Goal: Feedback & Contribution: Contribute content

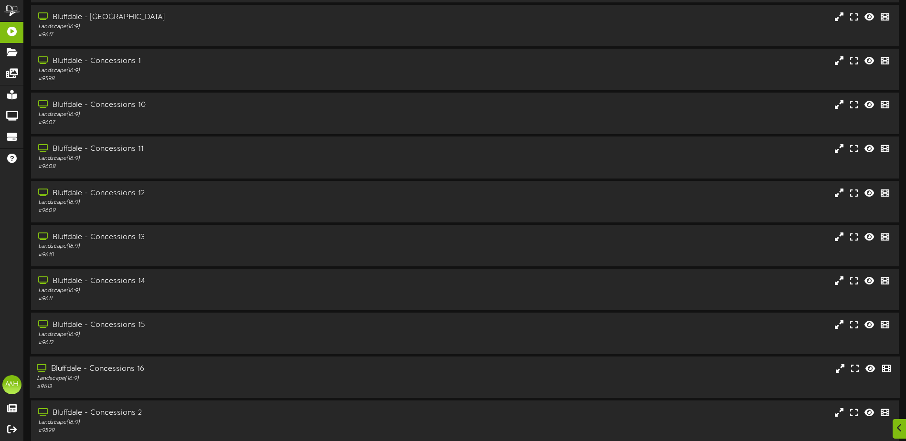
scroll to position [71, 0]
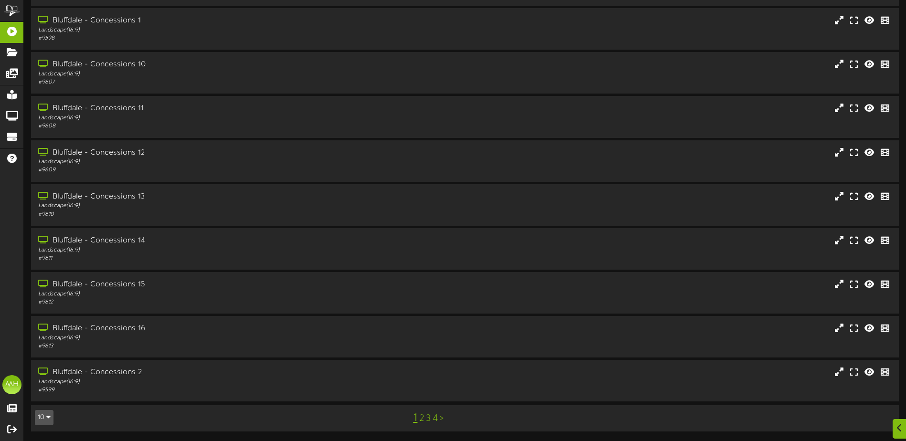
click at [44, 413] on button "10" at bounding box center [44, 417] width 19 height 15
click at [42, 388] on div "50" at bounding box center [44, 385] width 18 height 14
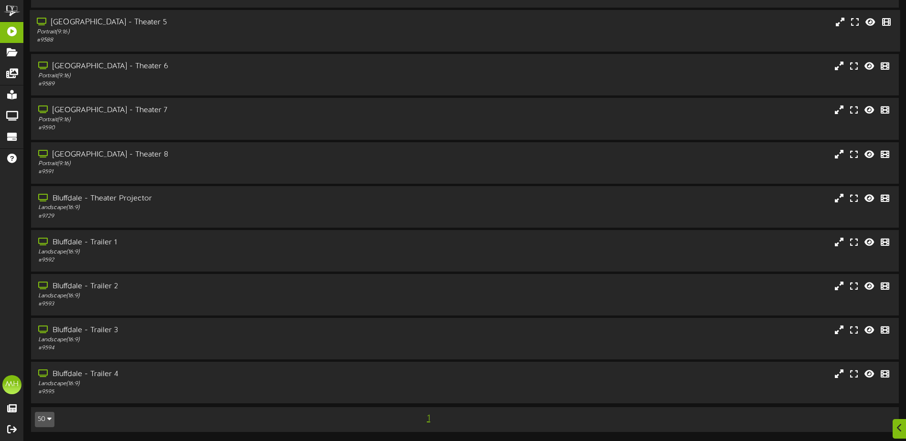
scroll to position [1126, 0]
click at [150, 243] on div "Bluffdale - Trailer 1" at bounding box center [211, 242] width 348 height 11
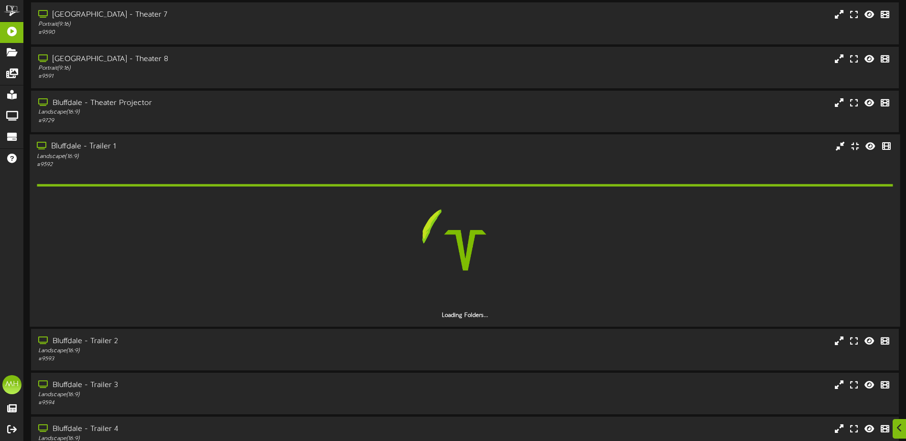
scroll to position [1221, 0]
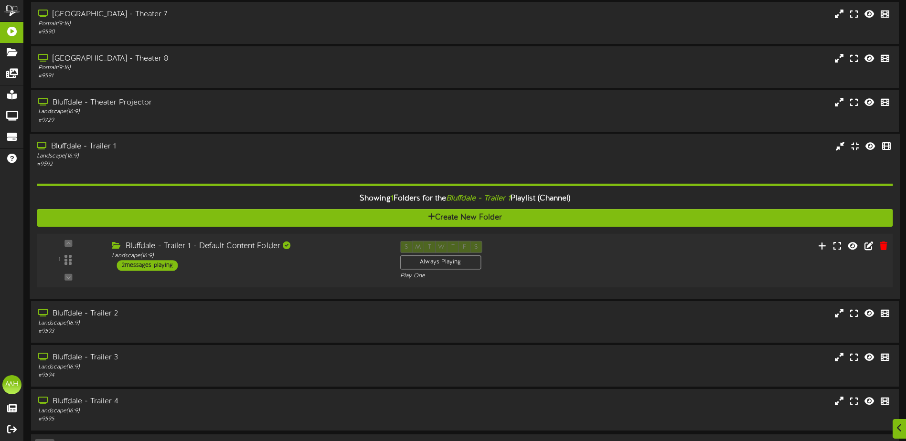
click at [239, 245] on div "Bluffdale - Trailer 1 - Default Content Folder" at bounding box center [249, 246] width 274 height 11
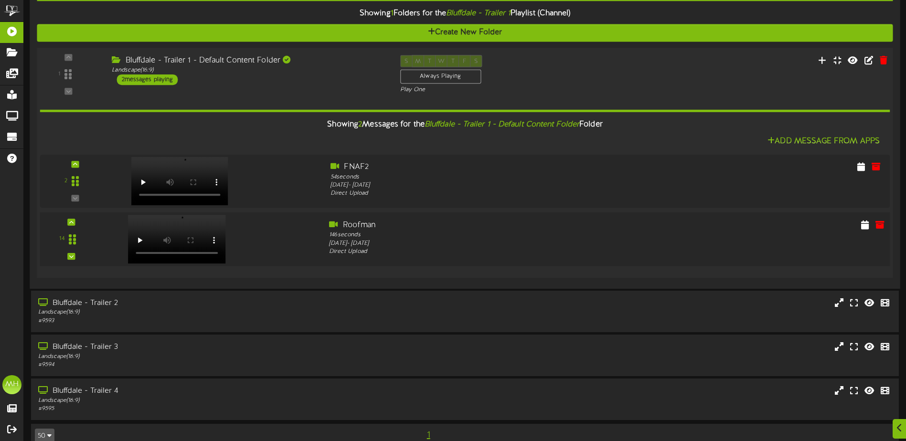
scroll to position [1423, 0]
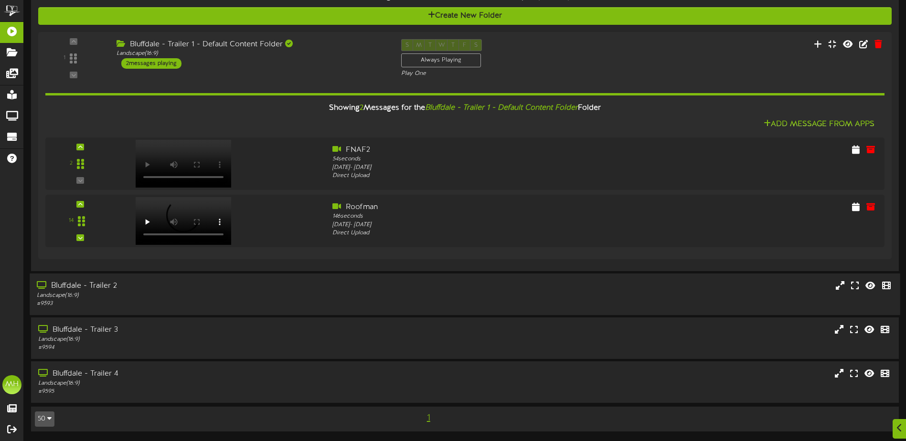
click at [172, 300] on div "# 9593" at bounding box center [211, 304] width 348 height 8
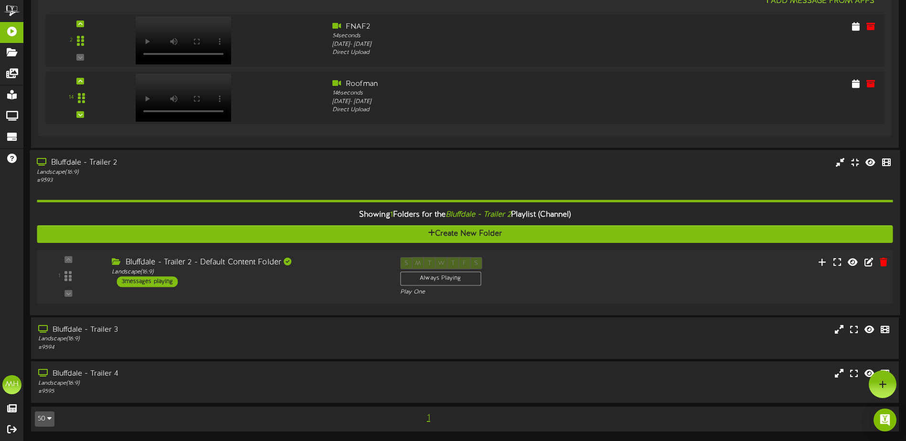
click at [199, 285] on div "Bluffdale - Trailer 2 - Default Content Folder Landscape ( 16:9 ) 3 messages pl…" at bounding box center [249, 272] width 288 height 30
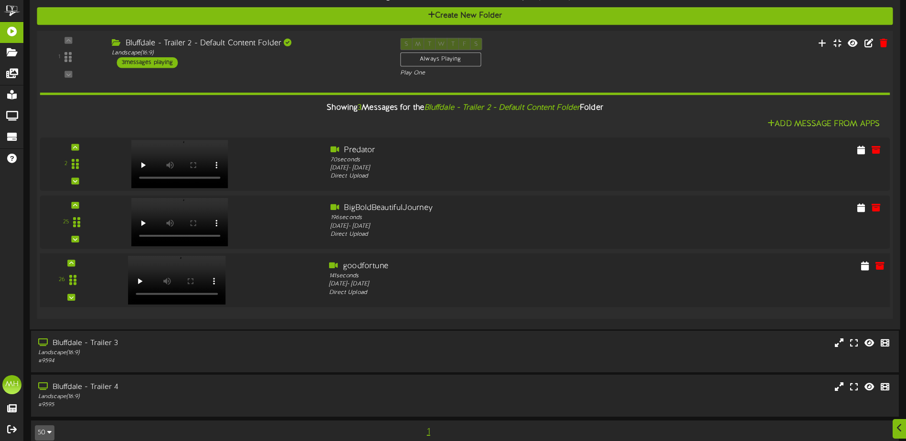
scroll to position [1778, 0]
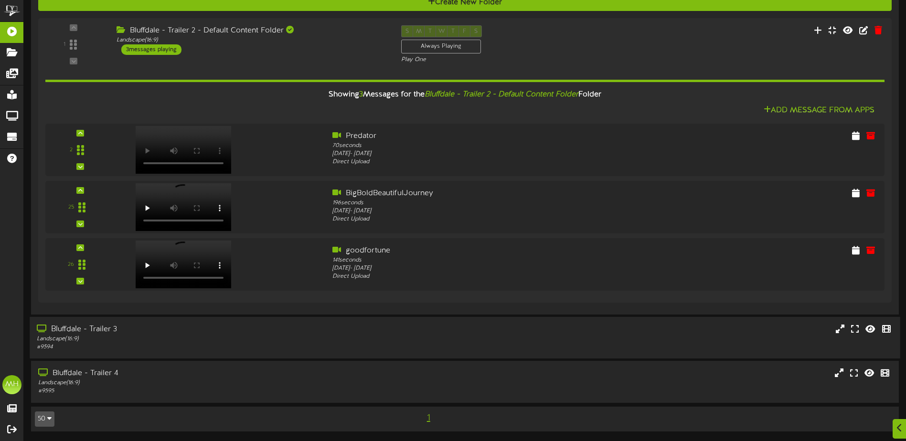
click at [227, 330] on div "Bluffdale - Trailer 3" at bounding box center [211, 329] width 348 height 11
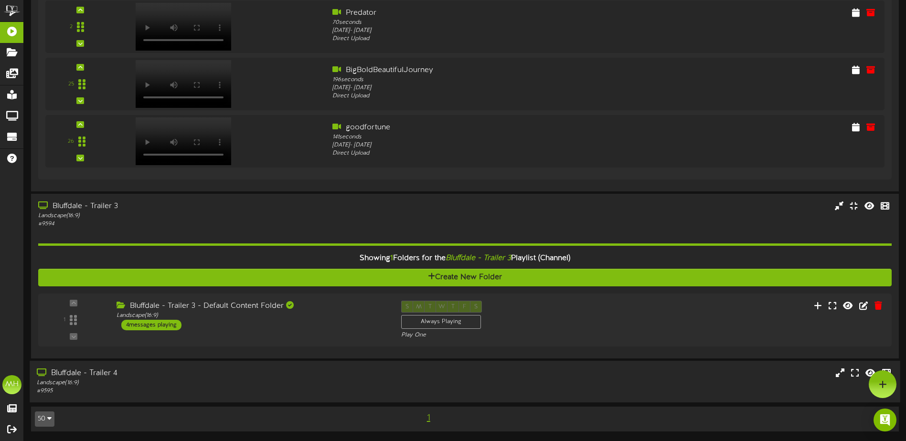
click at [183, 374] on div "Bluffdale - Trailer 4" at bounding box center [211, 373] width 348 height 11
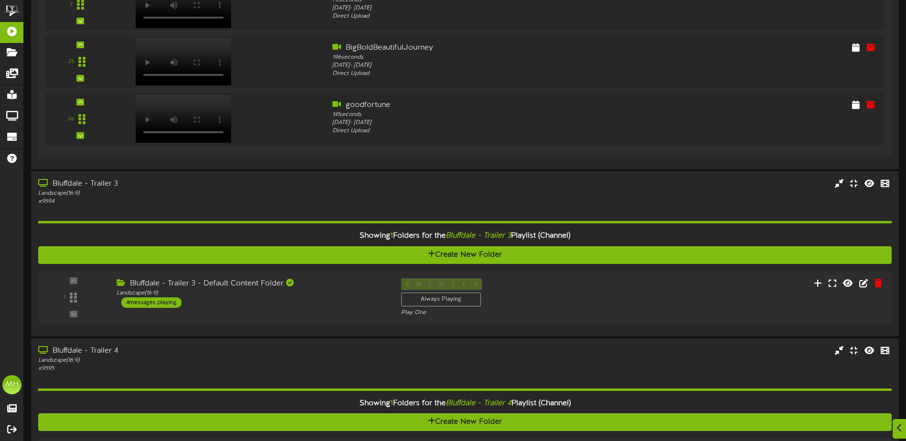
scroll to position [2024, 0]
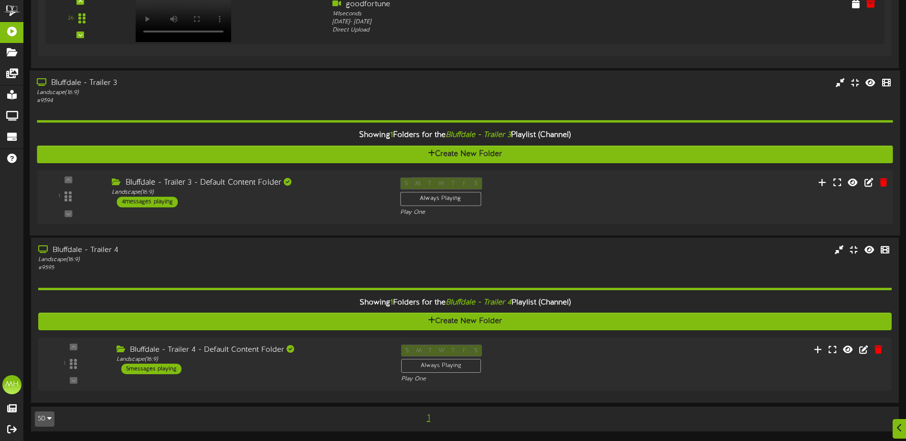
click at [221, 214] on div "1 ( 16:9" at bounding box center [464, 197] width 864 height 39
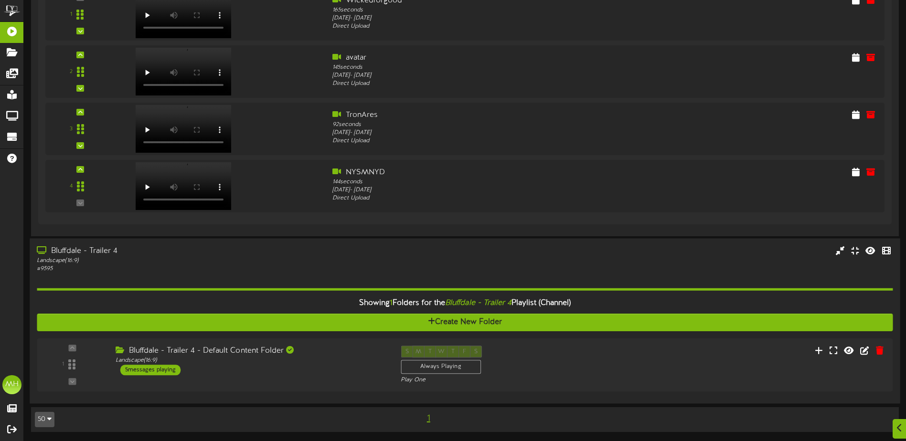
scroll to position [2313, 0]
click at [224, 363] on div "Landscape ( 16:9 )" at bounding box center [249, 360] width 274 height 8
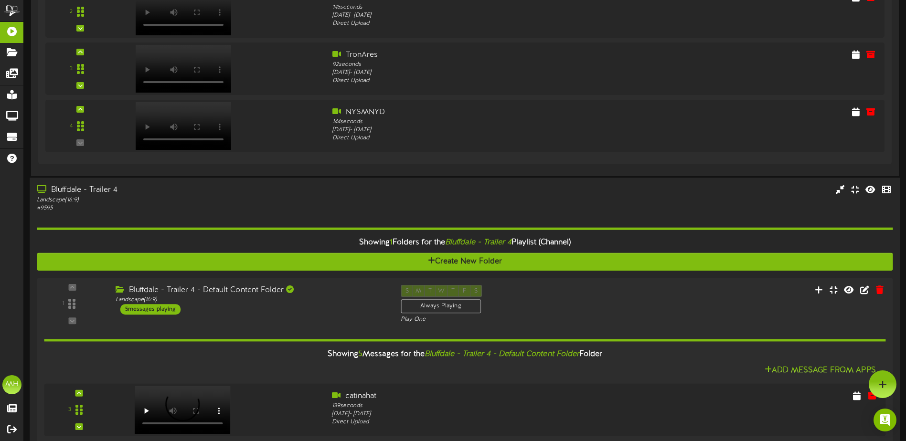
click at [221, 189] on div "Bluffdale - Trailer 4" at bounding box center [211, 190] width 348 height 11
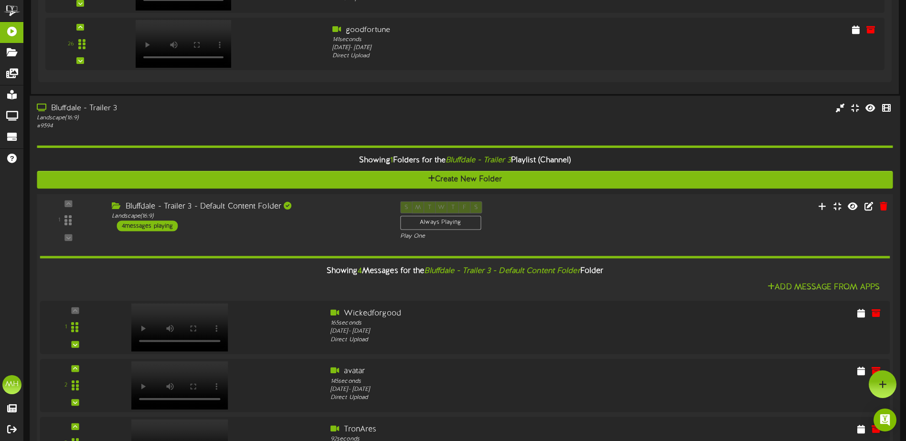
click at [219, 206] on div "Bluffdale - Trailer 3 - Default Content Folder" at bounding box center [249, 207] width 274 height 11
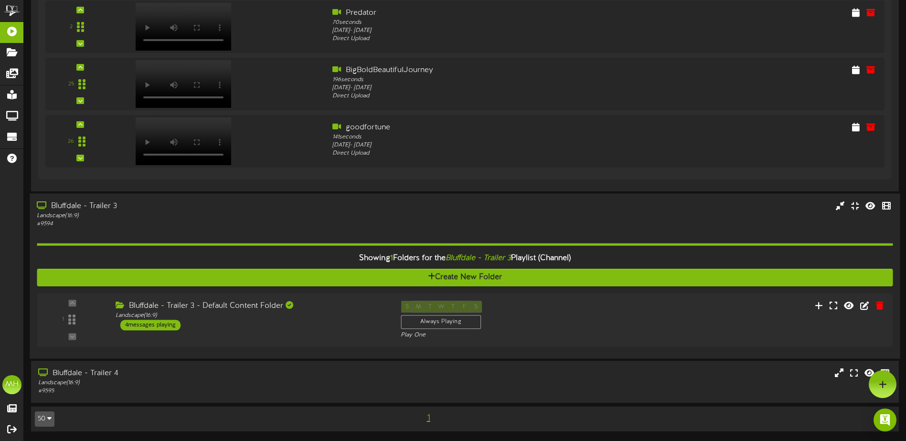
click at [166, 211] on div "Bluffdale - Trailer 3" at bounding box center [211, 206] width 348 height 11
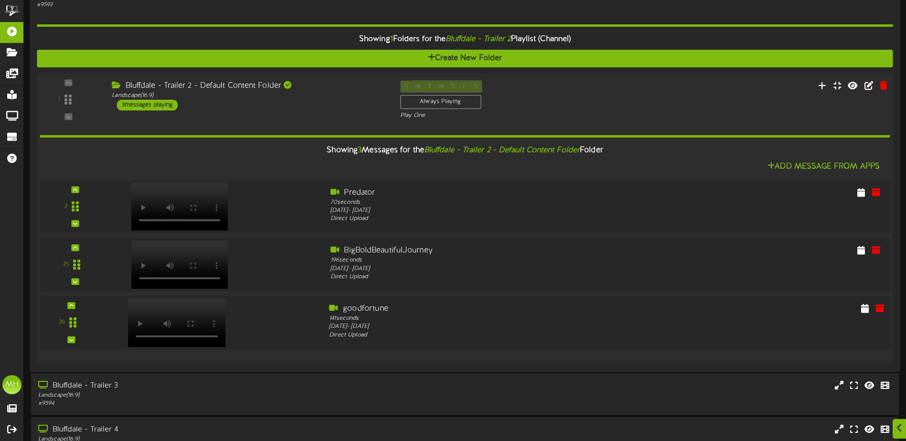
scroll to position [1778, 0]
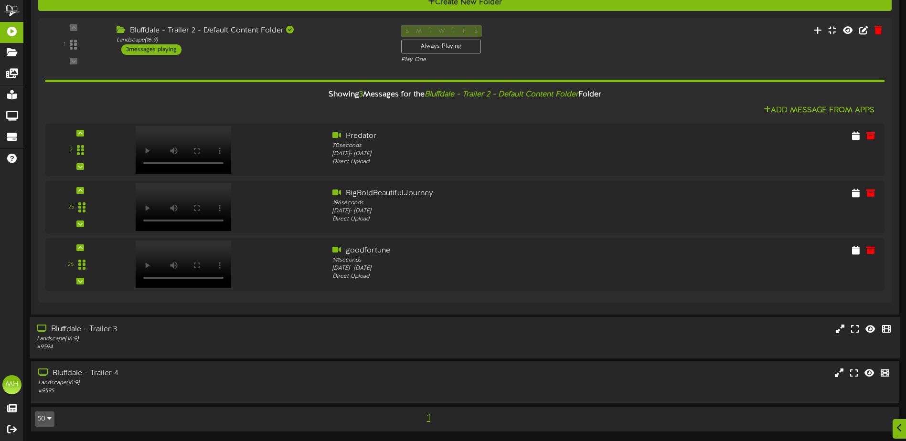
click at [133, 338] on div "Landscape ( 16:9 )" at bounding box center [211, 339] width 348 height 8
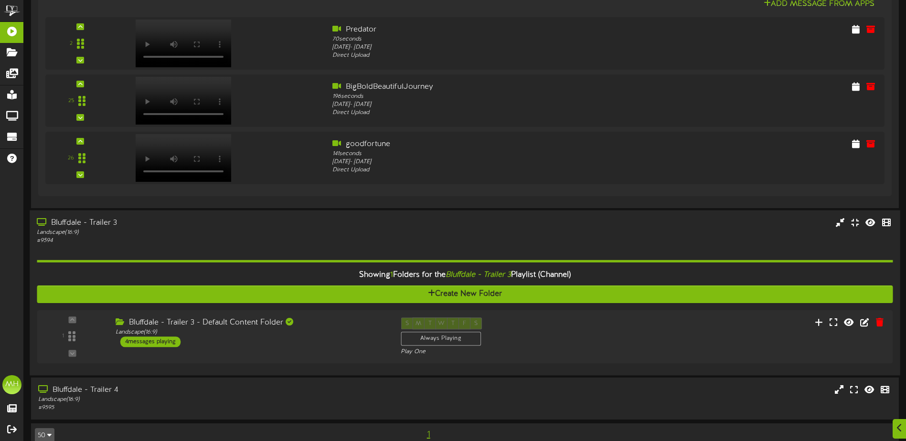
scroll to position [1901, 0]
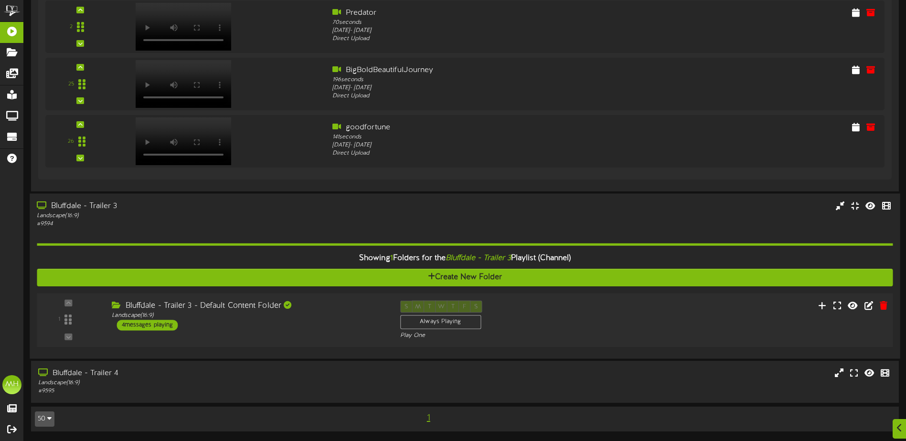
click at [180, 330] on div "Bluffdale - Trailer 3 - Default Content Folder Landscape ( 16:9 ) 4 messages pl…" at bounding box center [249, 316] width 288 height 30
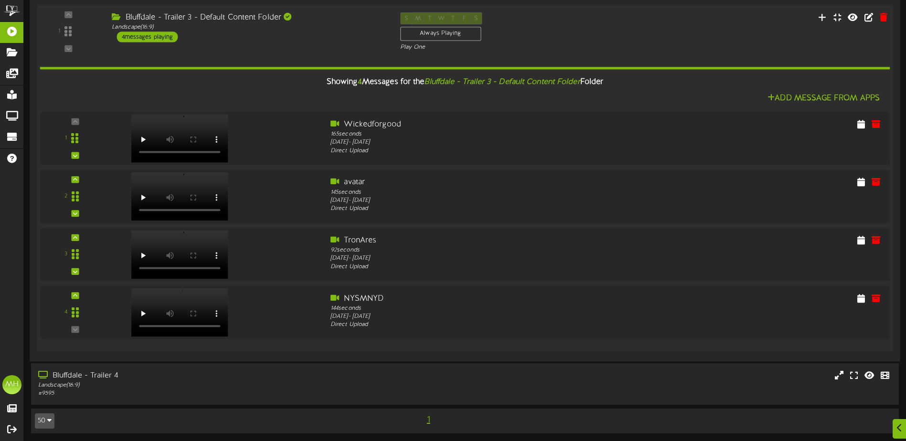
scroll to position [2190, 0]
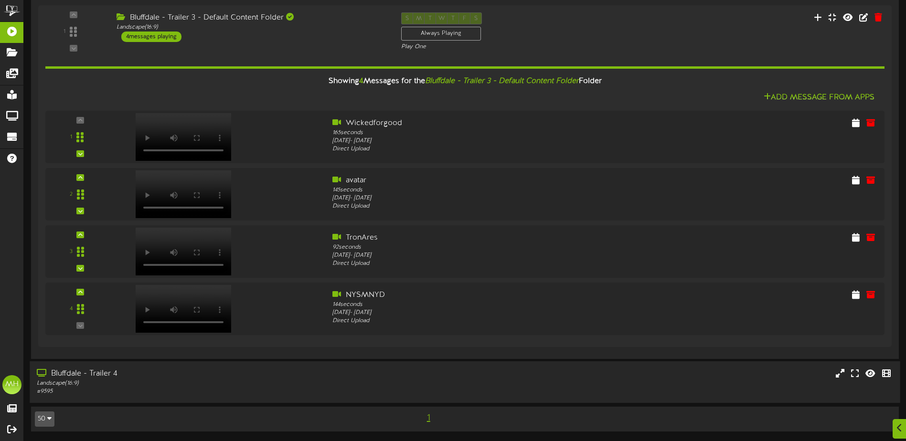
click at [121, 385] on div "Landscape ( 16:9 )" at bounding box center [211, 384] width 348 height 8
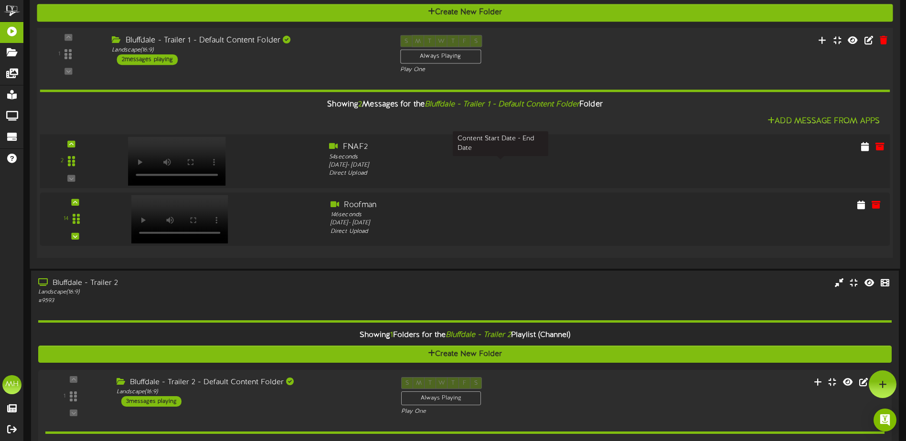
scroll to position [1370, 0]
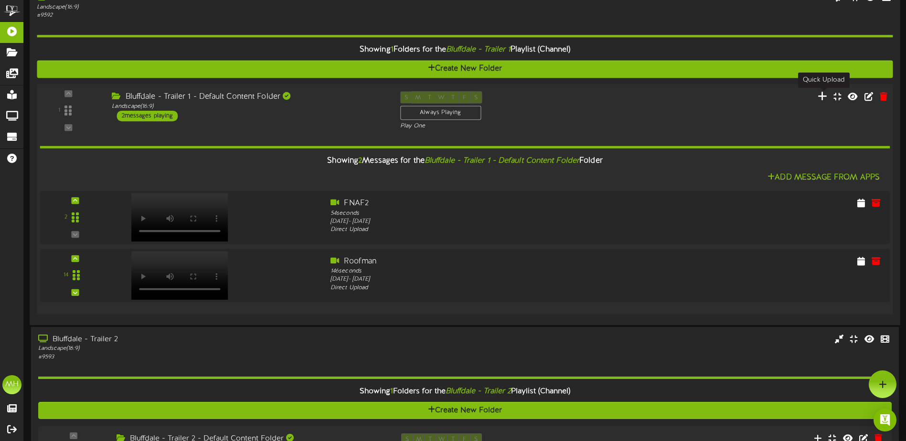
click at [827, 97] on icon at bounding box center [823, 96] width 10 height 11
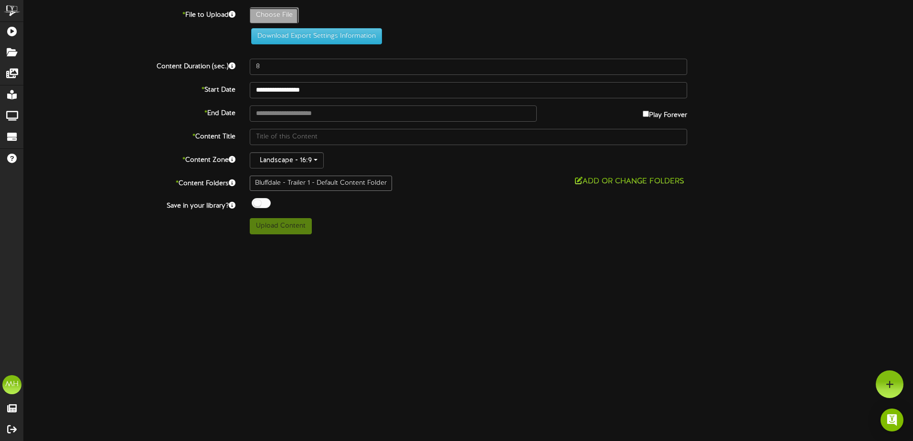
type input "**********"
type input "rentalfamily"
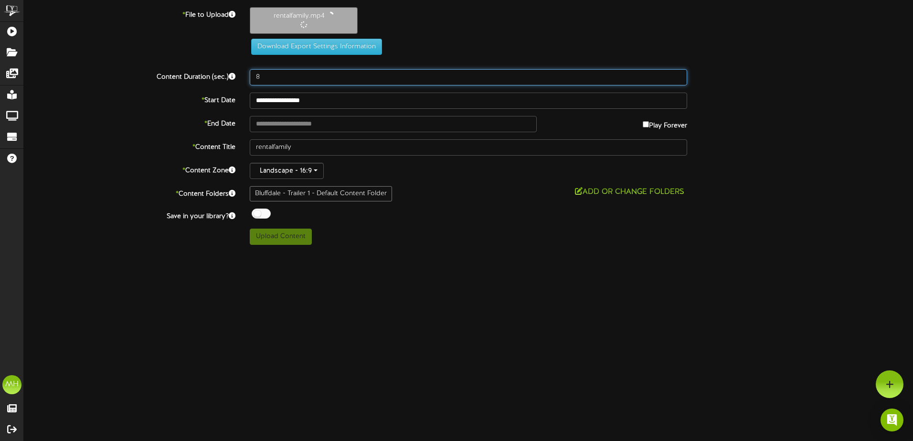
drag, startPoint x: 280, startPoint y: 74, endPoint x: 239, endPoint y: 77, distance: 41.7
click at [239, 77] on div "Content Duration (sec.) 8" at bounding box center [469, 77] width 904 height 16
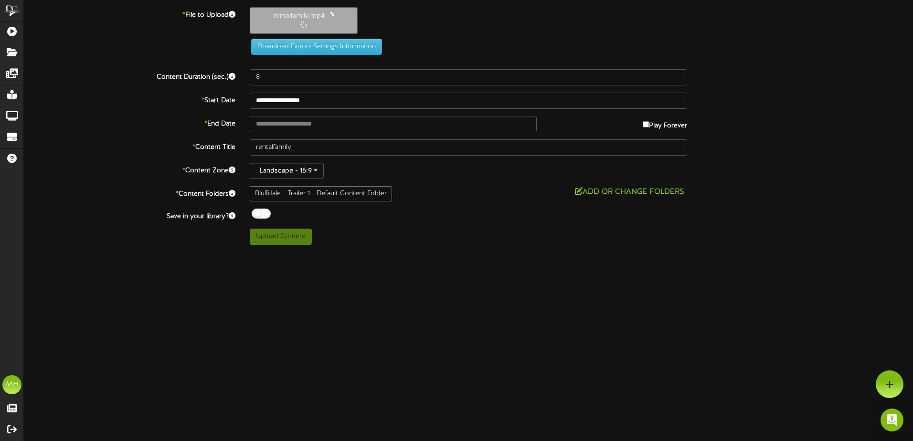
click at [427, 170] on div "Landscape - 16:9" at bounding box center [468, 171] width 437 height 16
type input "118"
click at [647, 125] on label "Play Forever" at bounding box center [665, 122] width 44 height 15
type input "**********"
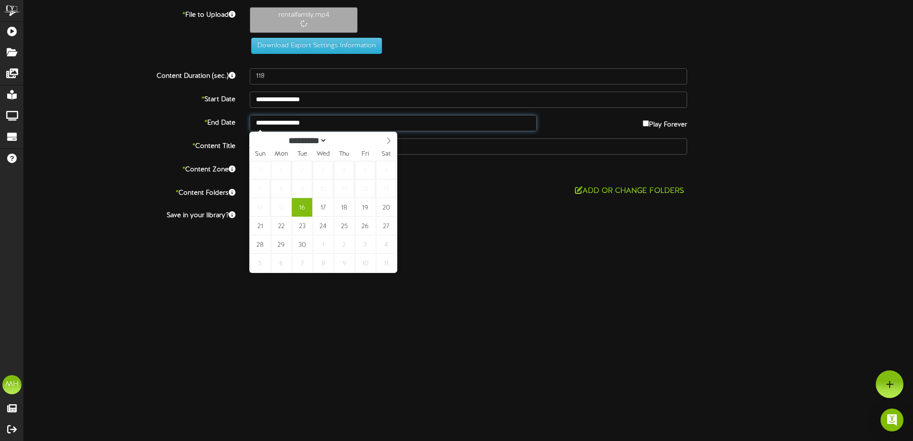
click at [395, 128] on input "**********" at bounding box center [393, 123] width 287 height 16
click at [392, 141] on icon at bounding box center [388, 141] width 7 height 7
select select "**"
click at [392, 141] on icon at bounding box center [388, 141] width 7 height 7
click at [319, 124] on input "**********" at bounding box center [393, 123] width 287 height 16
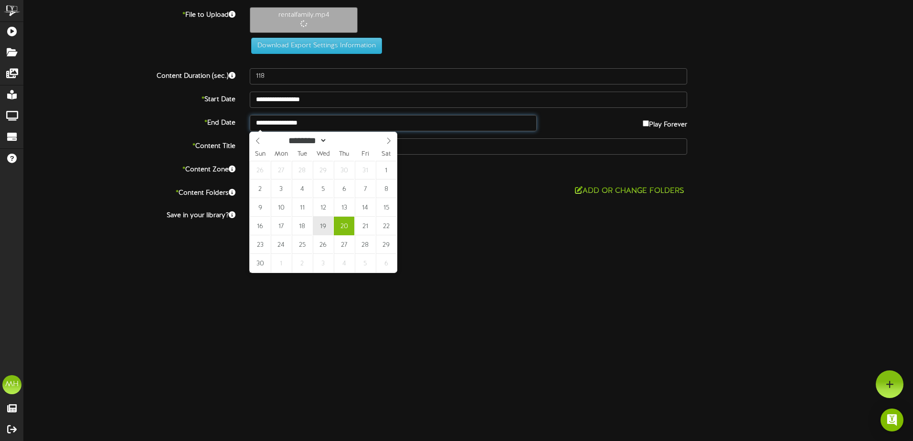
type input "**********"
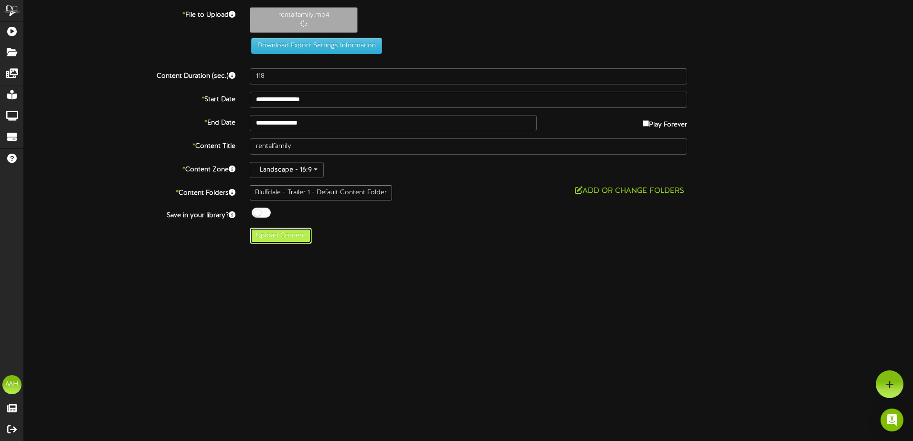
click at [294, 233] on button "Upload Content" at bounding box center [281, 236] width 62 height 16
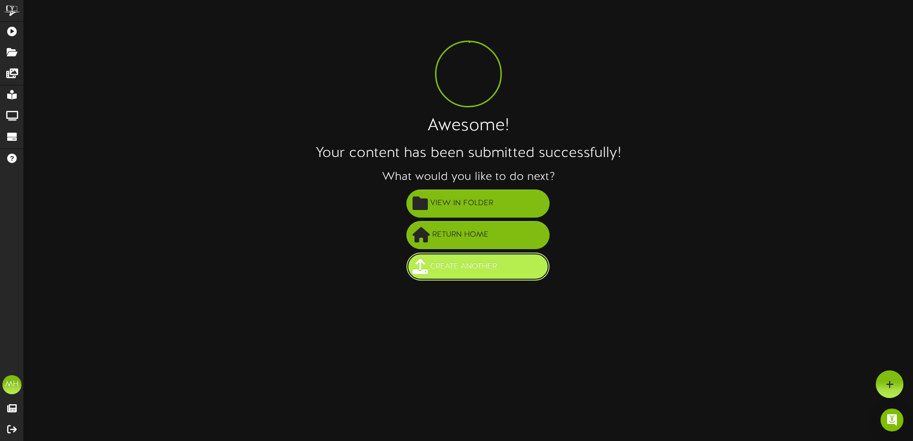
click at [465, 266] on span "Create Another" at bounding box center [464, 267] width 72 height 16
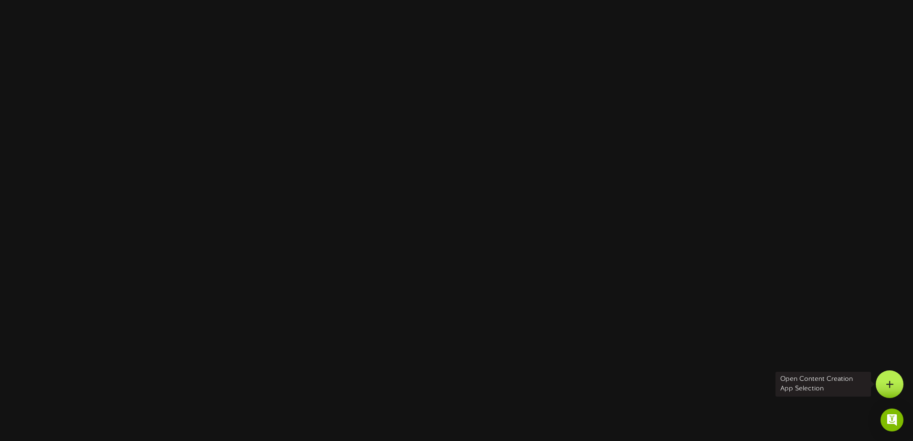
click at [899, 389] on div at bounding box center [890, 385] width 28 height 28
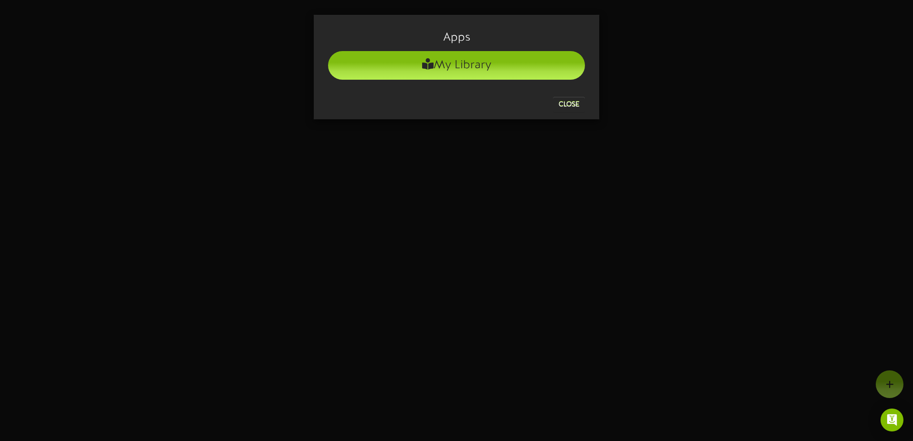
click at [525, 179] on div "Apps My Library Close" at bounding box center [456, 220] width 913 height 441
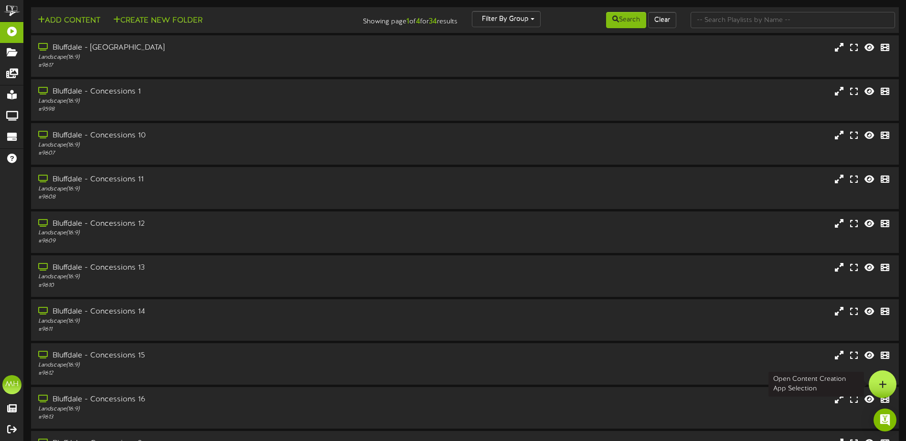
click at [878, 385] on div at bounding box center [883, 385] width 28 height 28
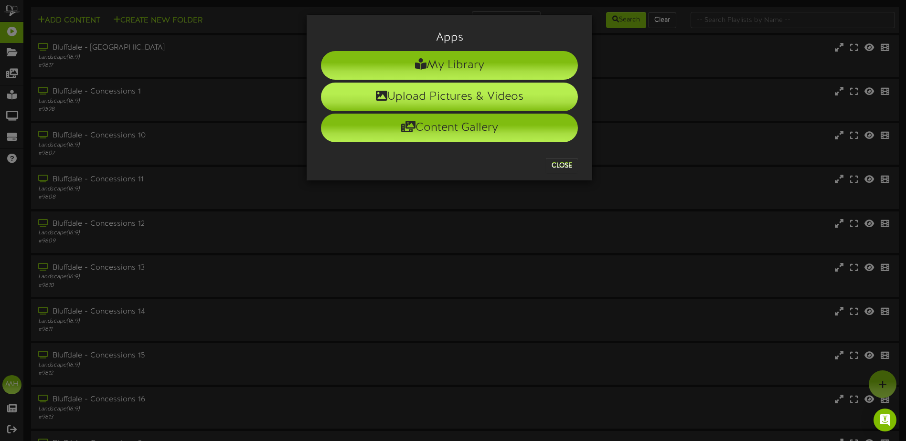
click at [491, 96] on li "Upload Pictures & Videos" at bounding box center [449, 97] width 257 height 29
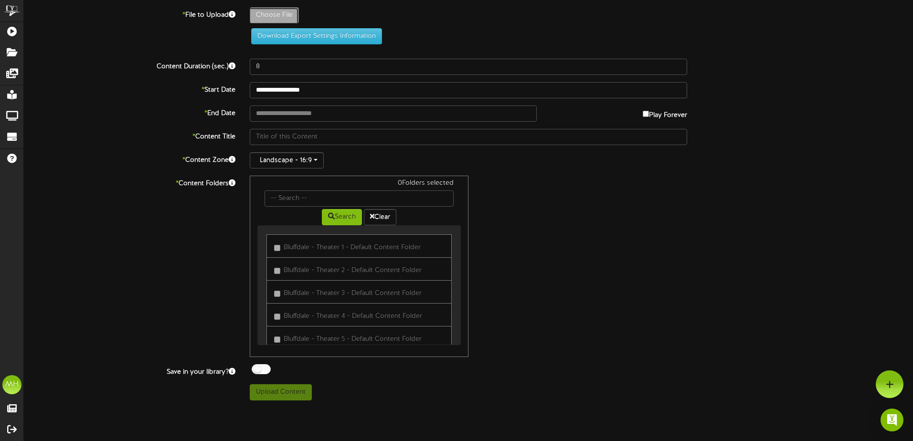
type input "**********"
type input "regrettingyou"
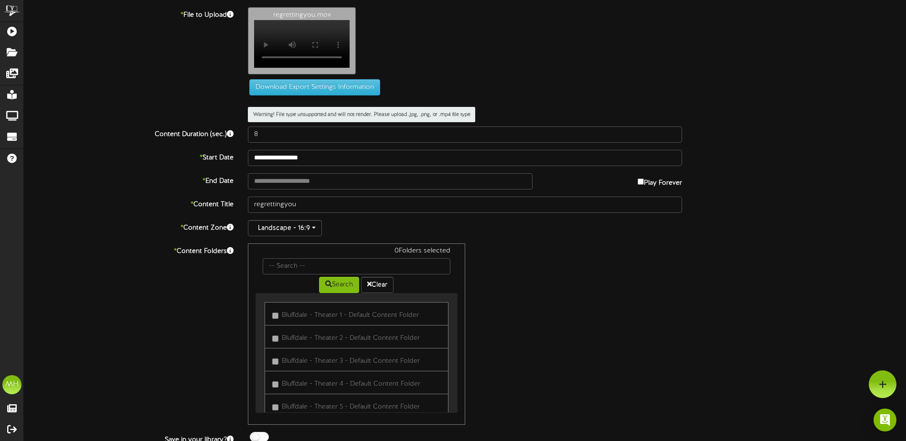
click at [308, 35] on video "Your browser does not support HTML5 video." at bounding box center [302, 44] width 96 height 48
click at [298, 96] on button "Download Export Settings Information" at bounding box center [314, 87] width 131 height 16
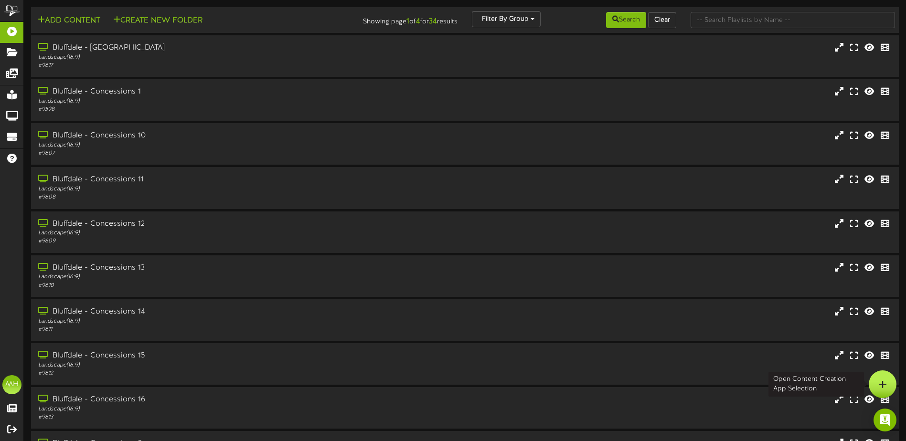
click at [891, 394] on div at bounding box center [883, 385] width 28 height 28
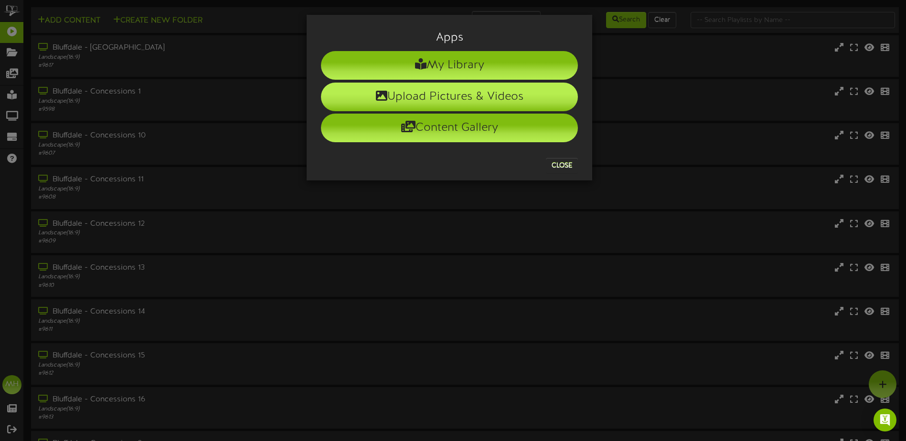
click at [458, 98] on li "Upload Pictures & Videos" at bounding box center [449, 97] width 257 height 29
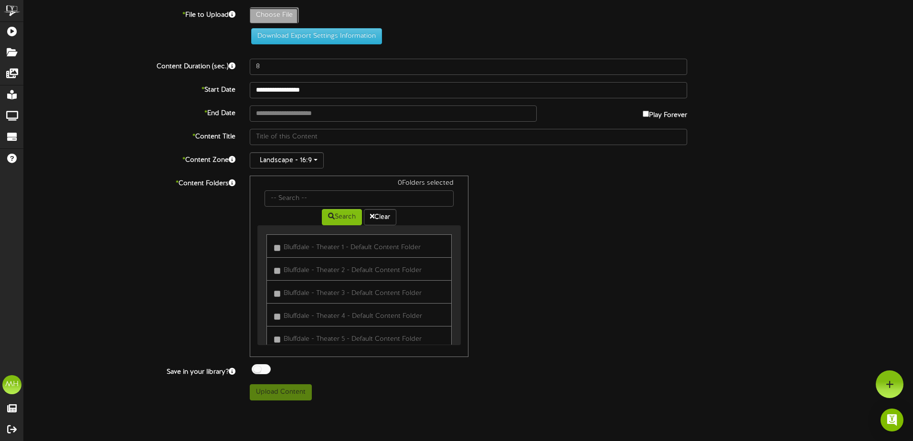
type input "**********"
type input "regrettingyou"
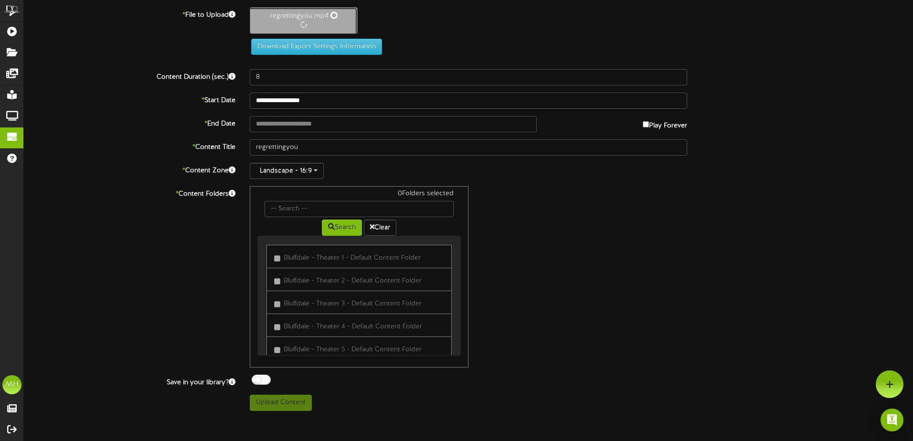
type input "146"
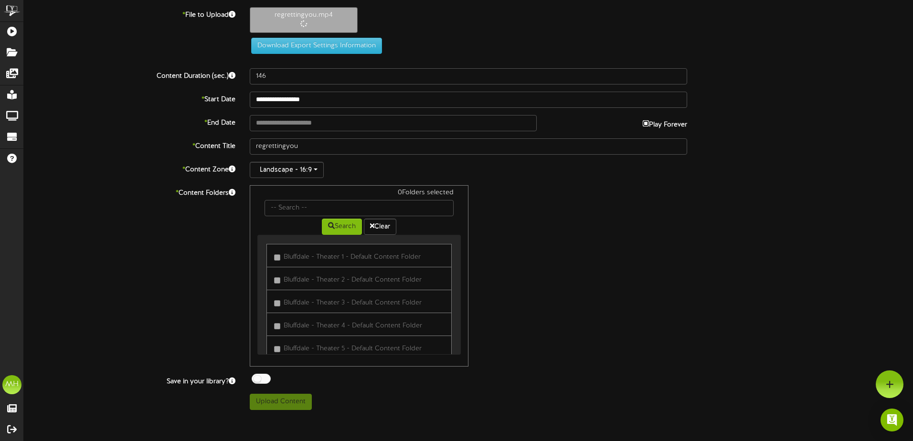
type input "**********"
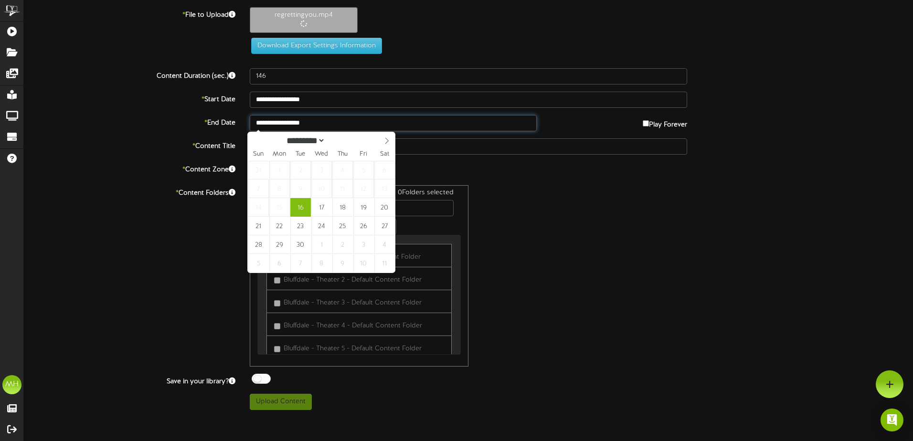
click at [459, 124] on input "**********" at bounding box center [393, 123] width 287 height 16
select select "*"
click at [387, 141] on icon at bounding box center [386, 141] width 7 height 7
type input "**********"
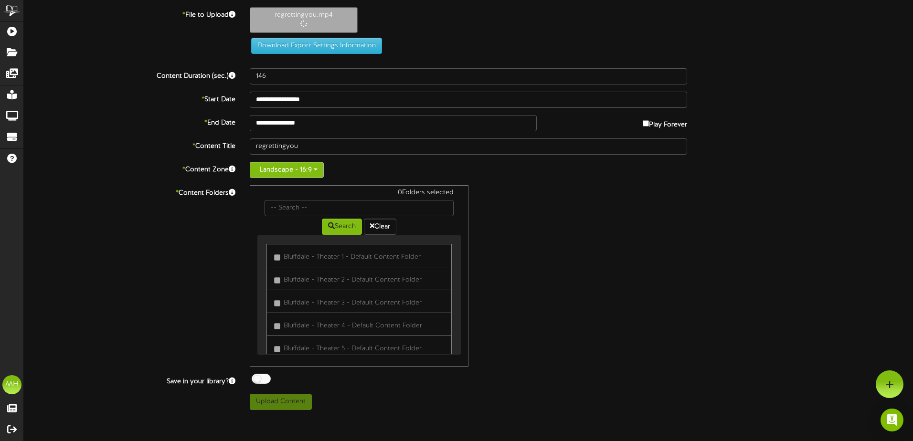
click at [307, 171] on button "Landscape - 16:9" at bounding box center [287, 170] width 74 height 16
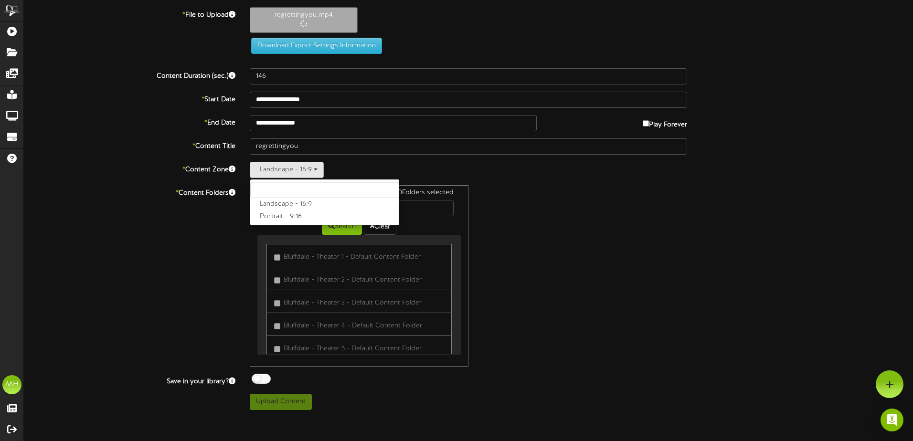
click at [584, 196] on div "0 Folders selected Search Clear [GEOGRAPHIC_DATA] - Theater 1 - Default Content…" at bounding box center [469, 275] width 452 height 181
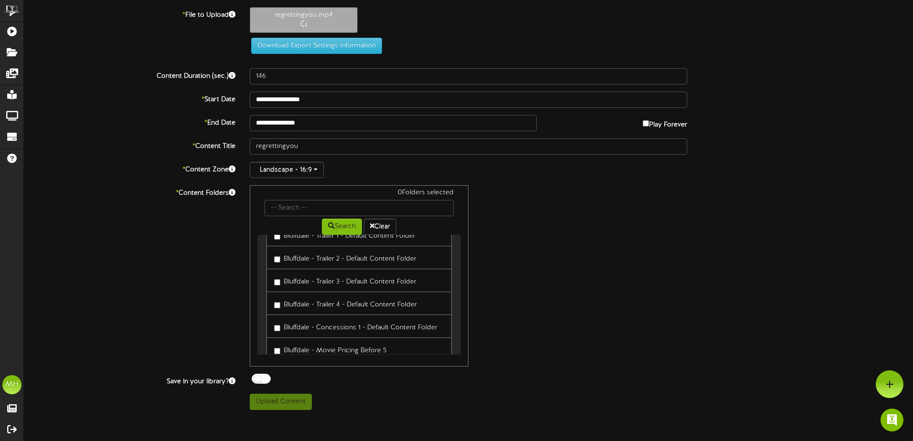
scroll to position [191, 0]
click at [285, 398] on button "Upload Content" at bounding box center [281, 402] width 62 height 16
